Goal: Task Accomplishment & Management: Use online tool/utility

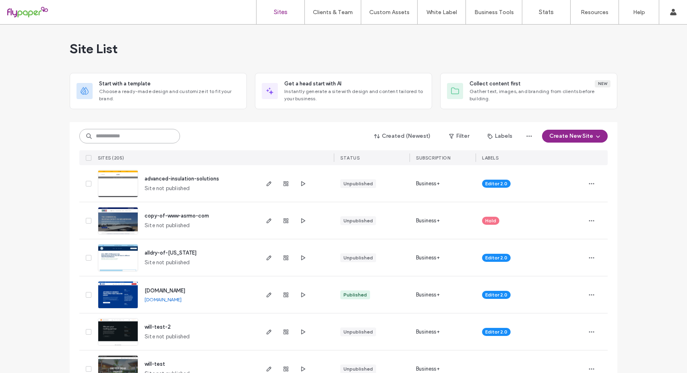
click at [118, 137] on input at bounding box center [129, 136] width 101 height 14
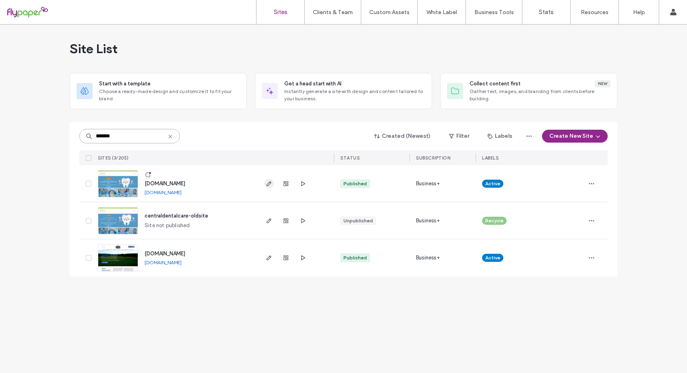
type input "*******"
click at [269, 181] on icon "button" at bounding box center [269, 183] width 6 height 6
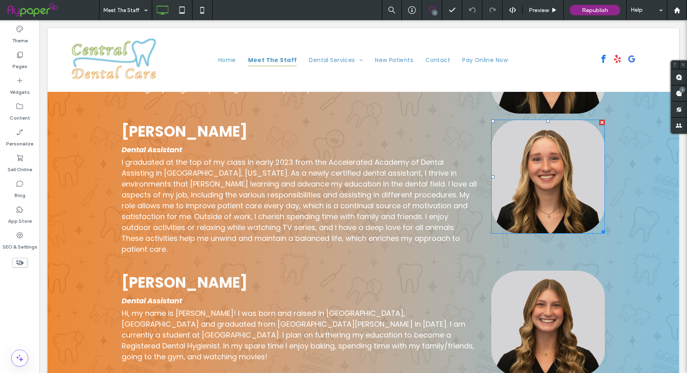
scroll to position [725, 0]
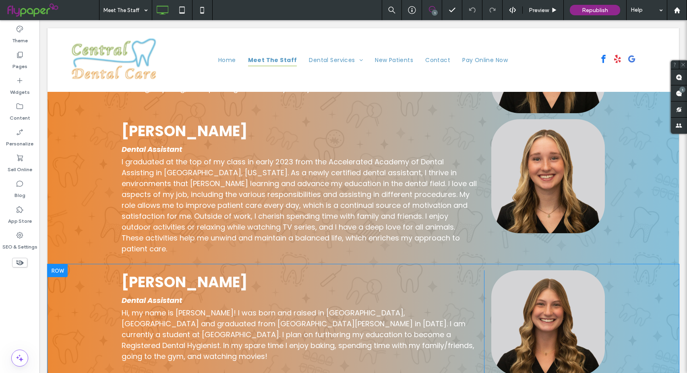
click at [59, 264] on div at bounding box center [58, 270] width 20 height 13
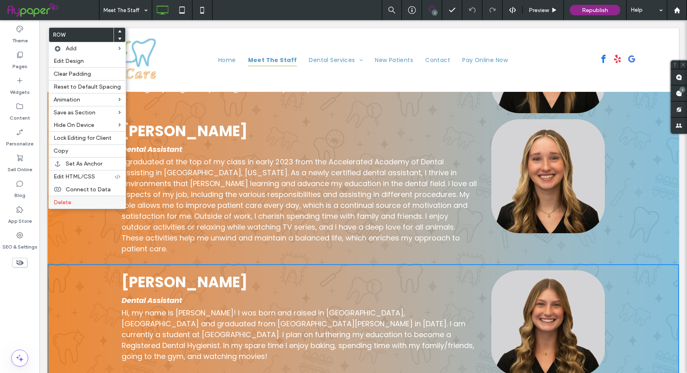
click at [61, 207] on div "Delete" at bounding box center [87, 202] width 77 height 13
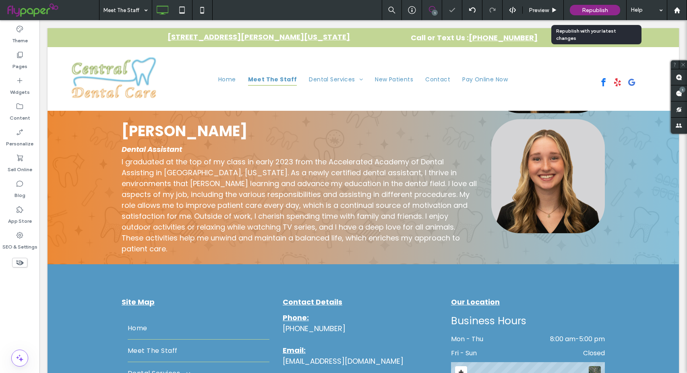
click at [599, 8] on span "Republish" at bounding box center [595, 10] width 26 height 7
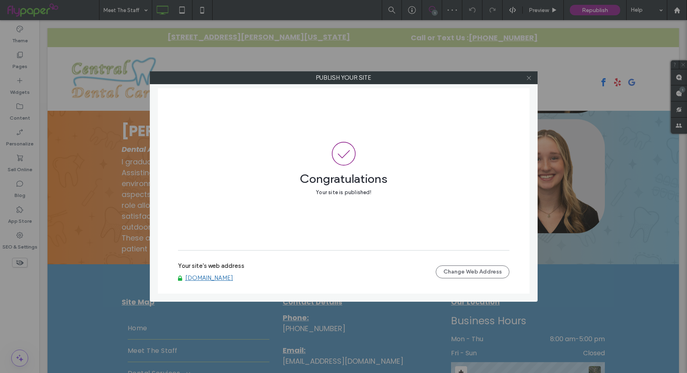
click at [529, 77] on use at bounding box center [529, 78] width 4 height 4
